Goal: Transaction & Acquisition: Book appointment/travel/reservation

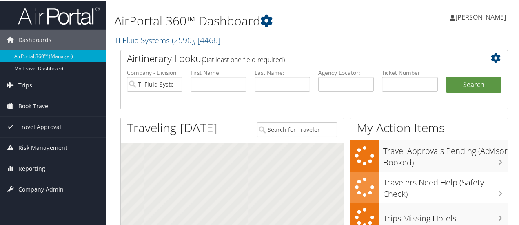
click at [28, 105] on span "Book Travel" at bounding box center [33, 105] width 31 height 20
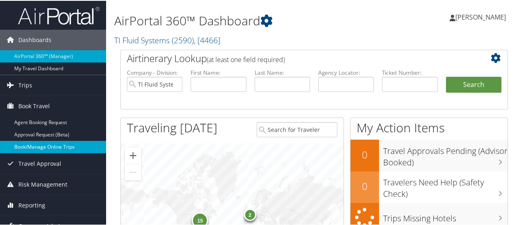
click at [33, 147] on link "Book/Manage Online Trips" at bounding box center [53, 146] width 106 height 12
